Goal: Transaction & Acquisition: Purchase product/service

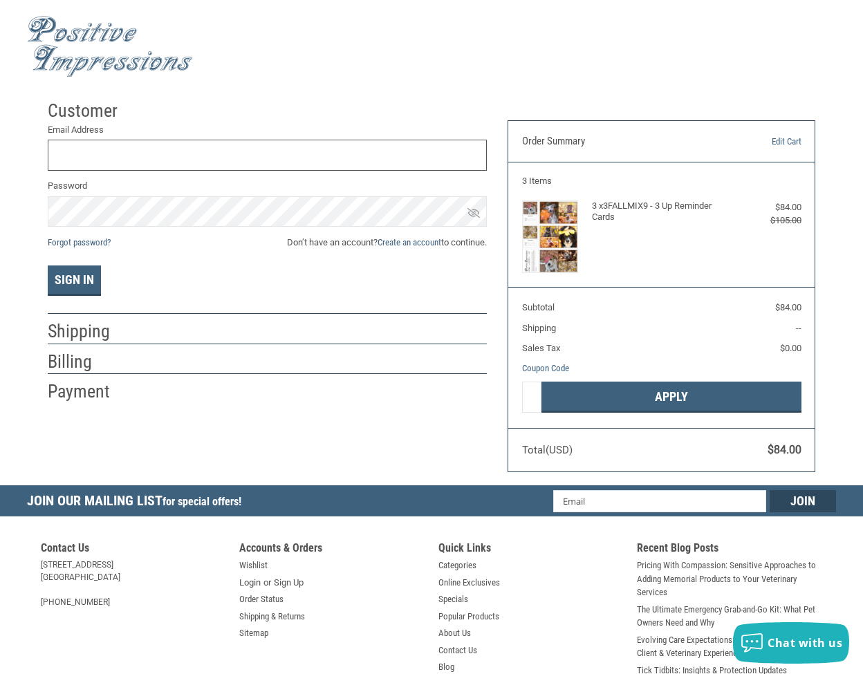
type input "[EMAIL_ADDRESS][DOMAIN_NAME]"
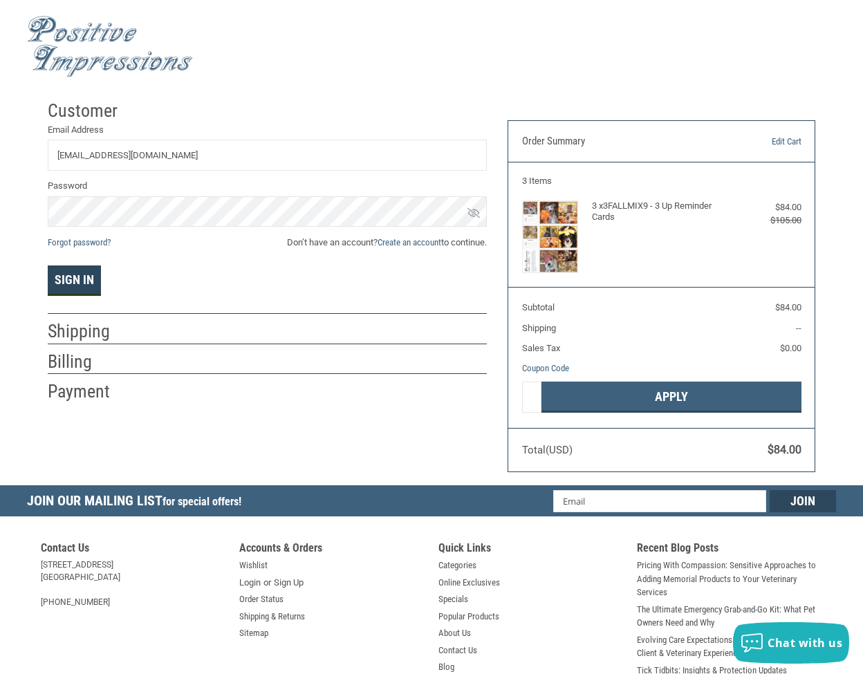
click at [93, 277] on button "Sign In" at bounding box center [74, 281] width 53 height 30
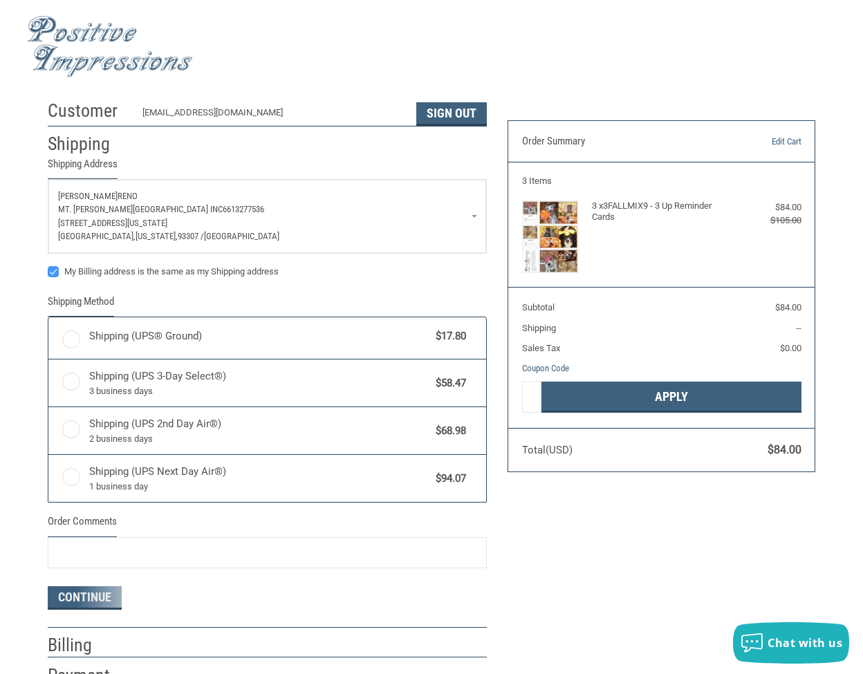
radio input "true"
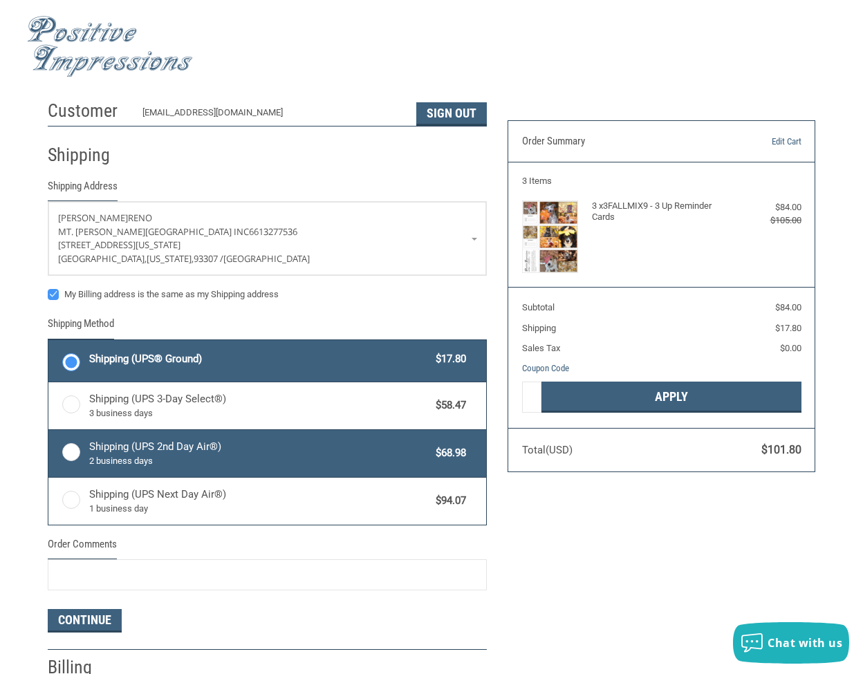
click at [73, 450] on label "Shipping (UPS 2nd Day Air®) 2 business days $68.98" at bounding box center [267, 453] width 438 height 47
click at [49, 432] on input "Shipping (UPS 2nd Day Air®) 2 business days $68.98" at bounding box center [48, 432] width 1 height 1
radio input "true"
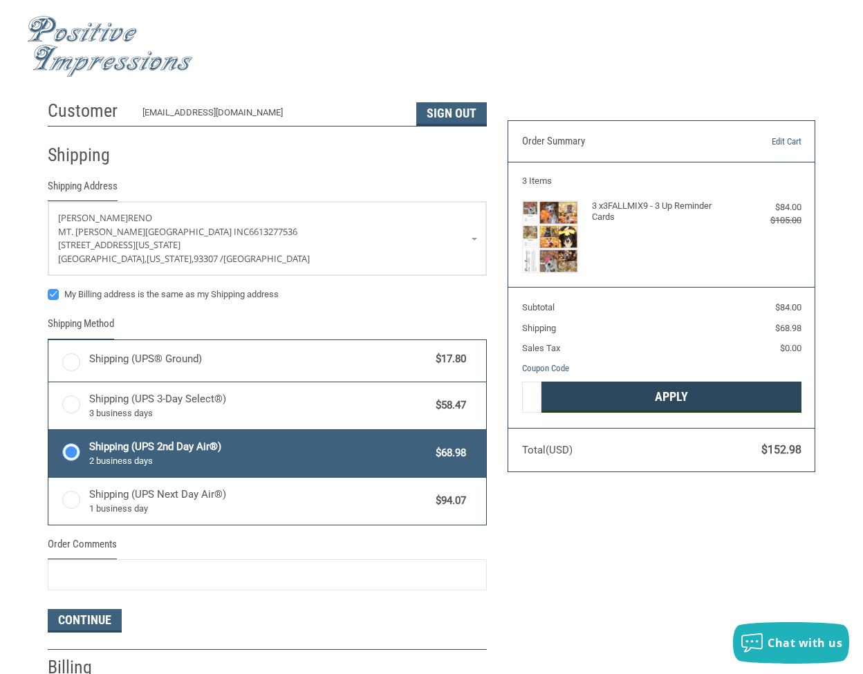
click at [678, 394] on button "Apply" at bounding box center [672, 397] width 260 height 31
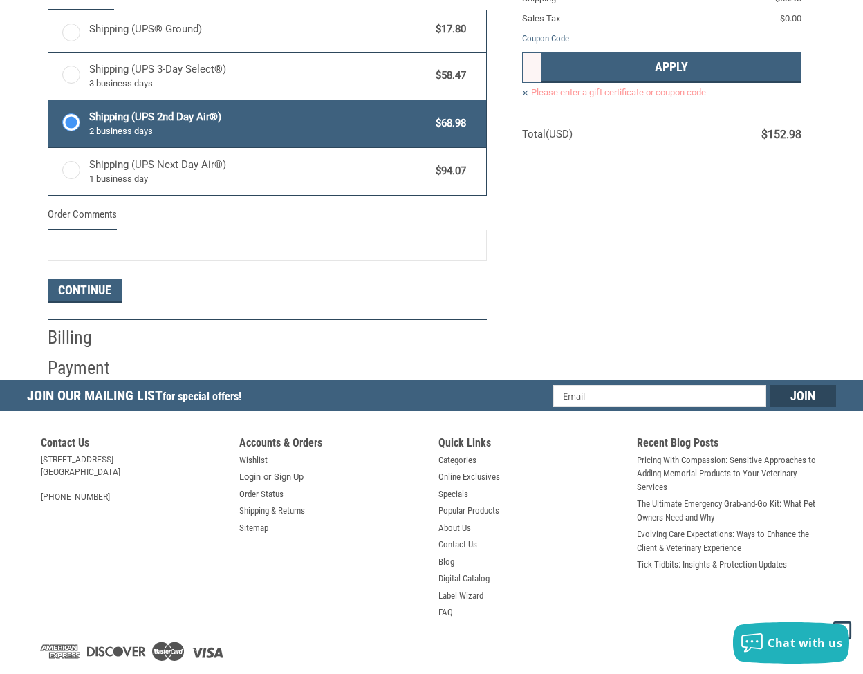
scroll to position [334, 0]
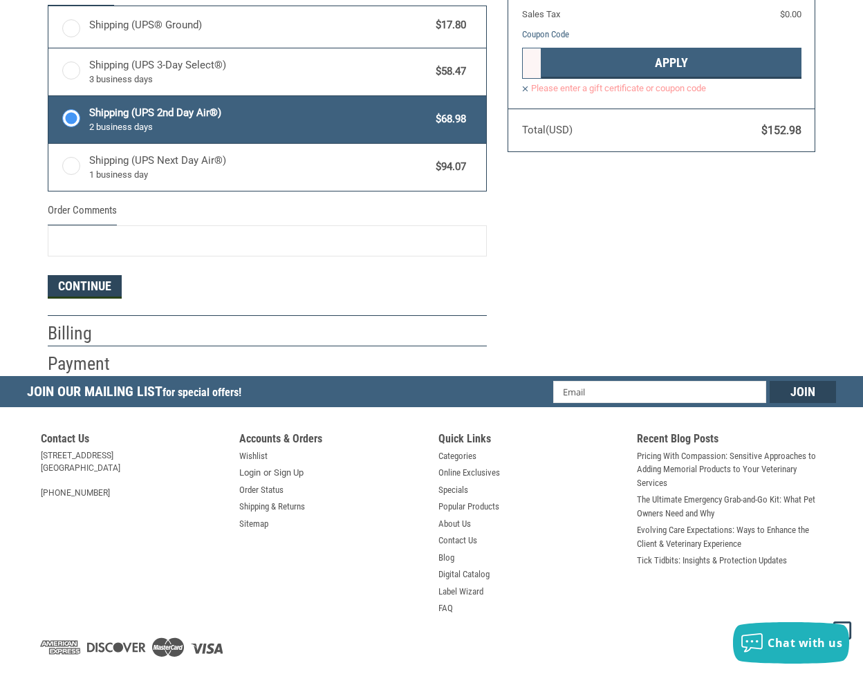
click at [104, 283] on button "Continue" at bounding box center [85, 287] width 74 height 24
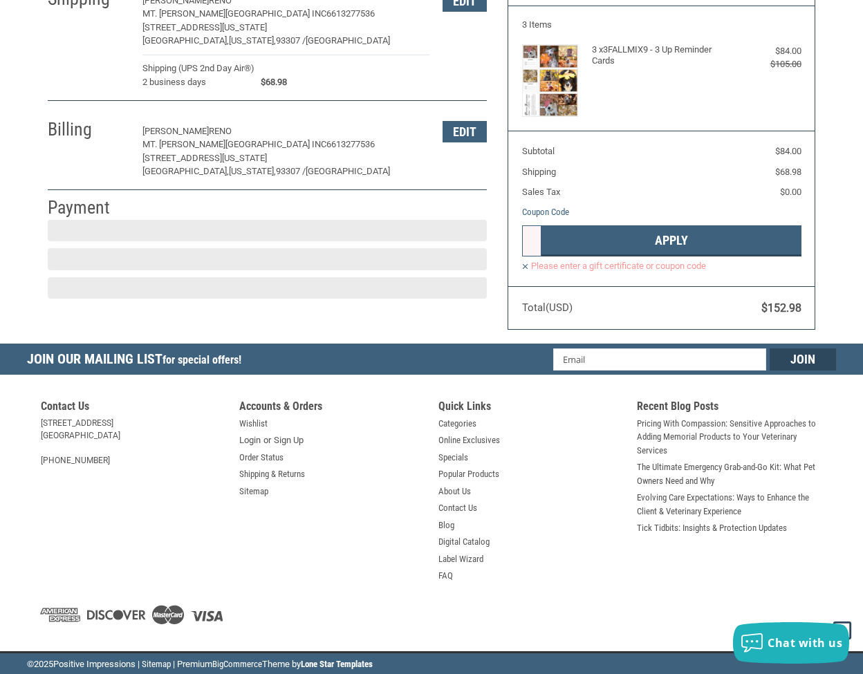
scroll to position [146, 0]
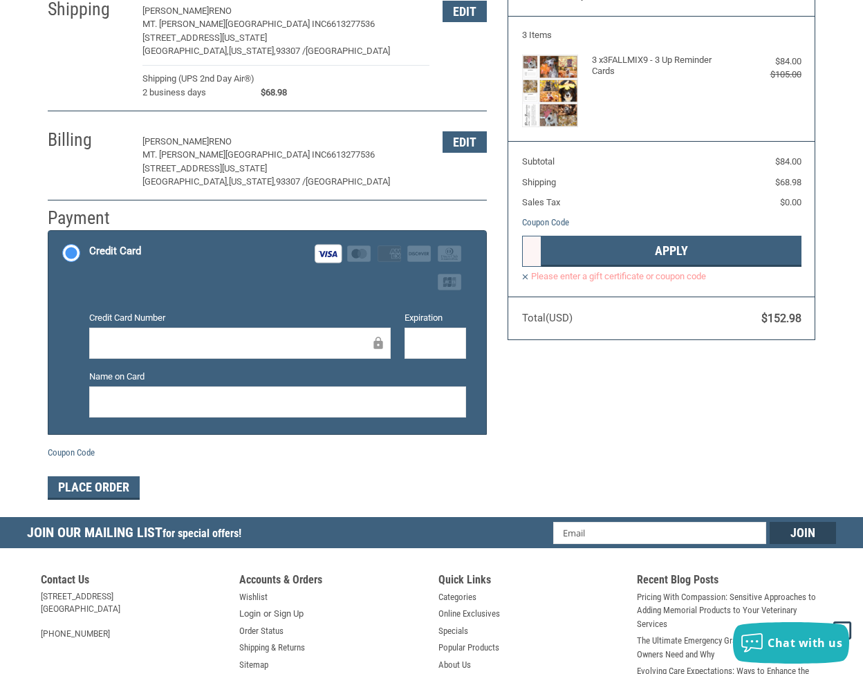
click at [349, 335] on iframe at bounding box center [235, 343] width 272 height 16
click at [526, 273] on label "Please enter a gift certificate or coupon code" at bounding box center [661, 276] width 279 height 12
click at [525, 274] on label "Please enter a gift certificate or coupon code" at bounding box center [661, 276] width 279 height 12
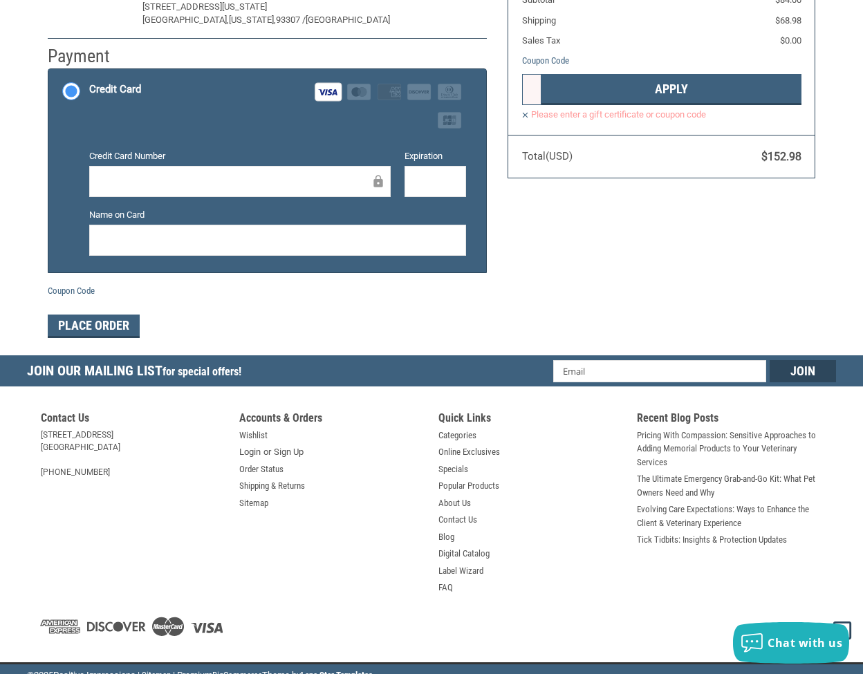
scroll to position [235, 0]
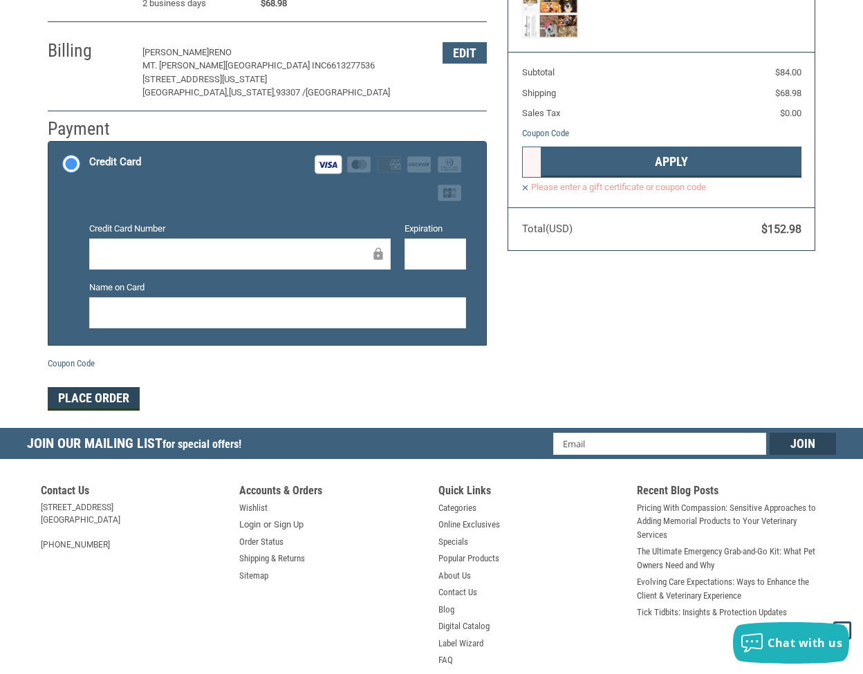
click at [105, 397] on button "Place Order" at bounding box center [94, 399] width 92 height 24
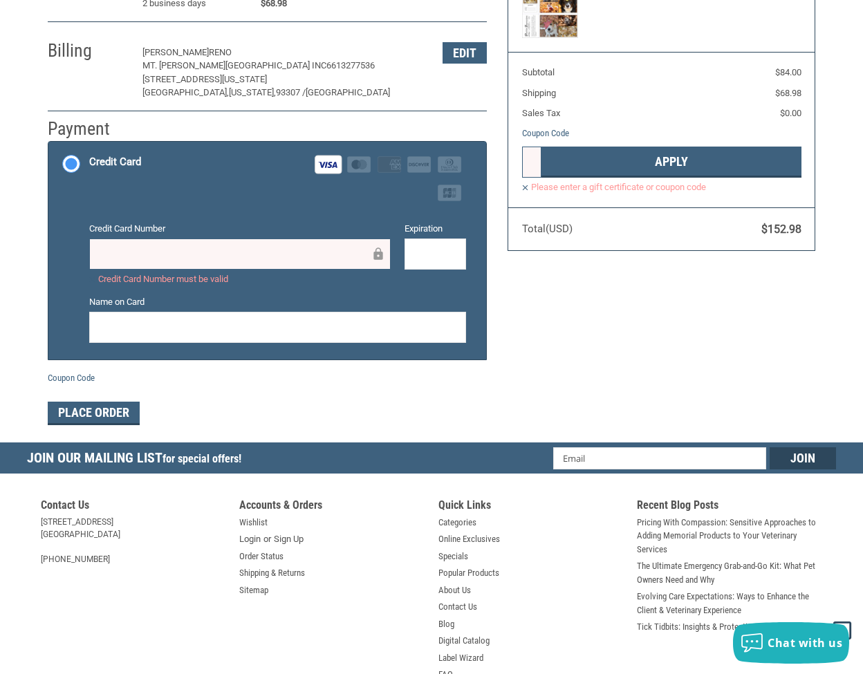
drag, startPoint x: 268, startPoint y: 237, endPoint x: 329, endPoint y: 234, distance: 60.3
click at [269, 239] on div at bounding box center [240, 254] width 302 height 31
drag, startPoint x: 330, startPoint y: 233, endPoint x: 346, endPoint y: 268, distance: 38.7
click at [331, 234] on div "Credit Card Number Credit Card Number must be valid" at bounding box center [239, 254] width 315 height 64
click at [98, 245] on div at bounding box center [240, 254] width 302 height 31
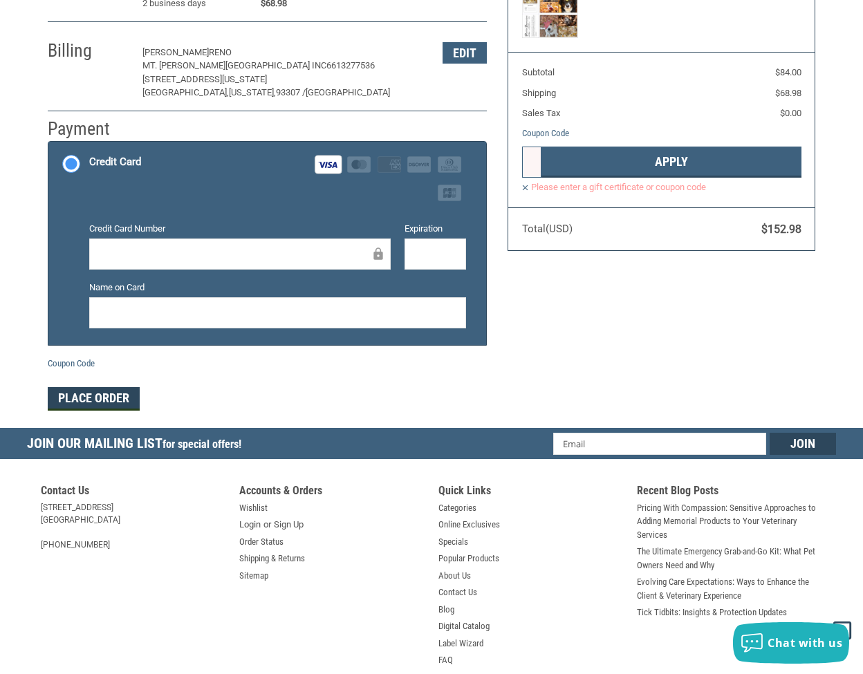
click at [95, 390] on button "Place Order" at bounding box center [94, 399] width 92 height 24
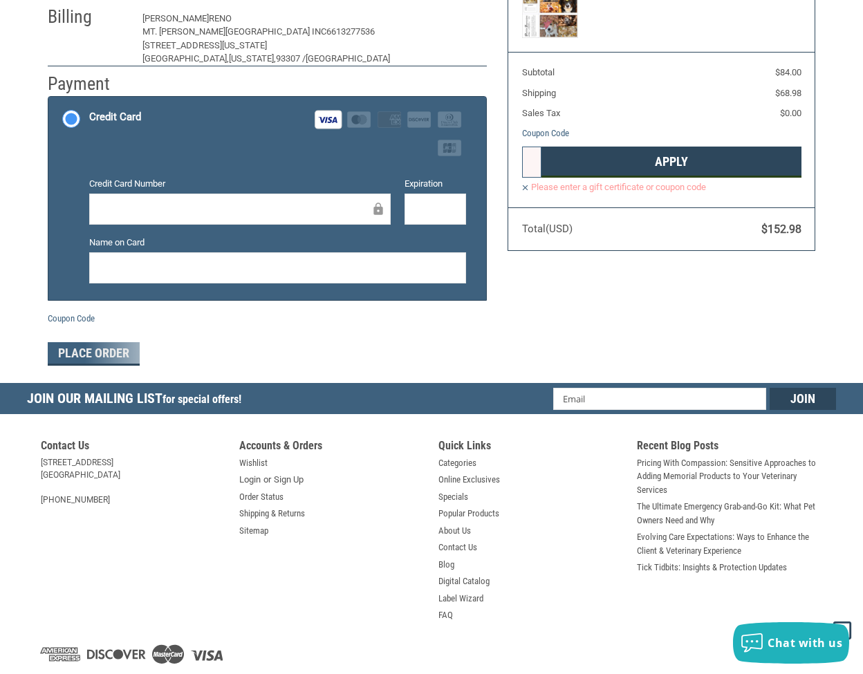
scroll to position [114, 0]
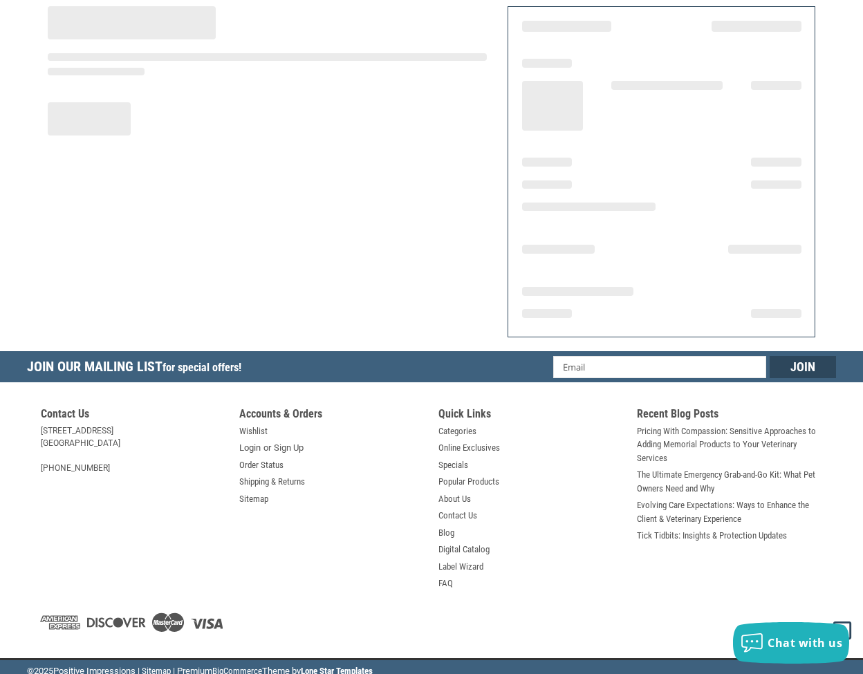
click at [603, 164] on div at bounding box center [661, 162] width 279 height 9
